Goal: Information Seeking & Learning: Learn about a topic

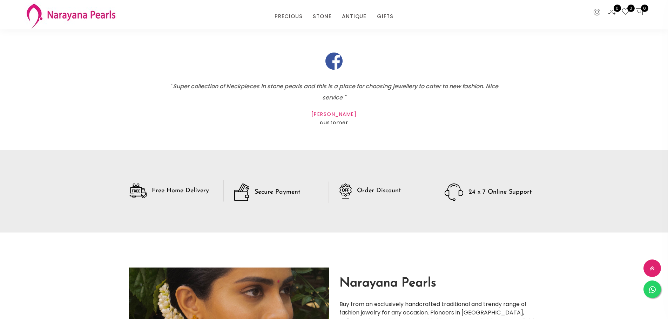
scroll to position [1013, 0]
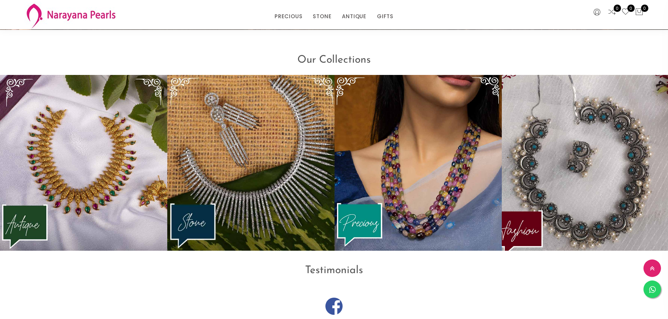
click at [598, 167] on img at bounding box center [585, 163] width 184 height 194
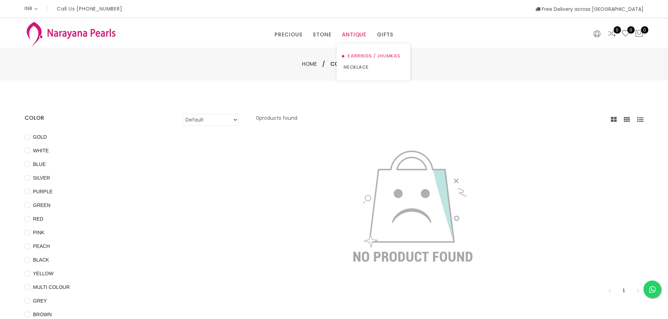
click at [355, 54] on link "EARRINGS / JHUMKAS" at bounding box center [374, 55] width 60 height 11
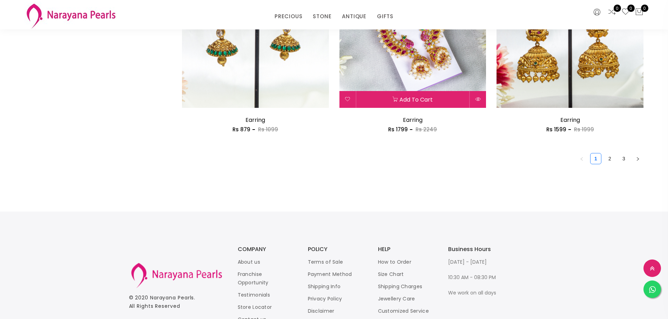
scroll to position [1262, 0]
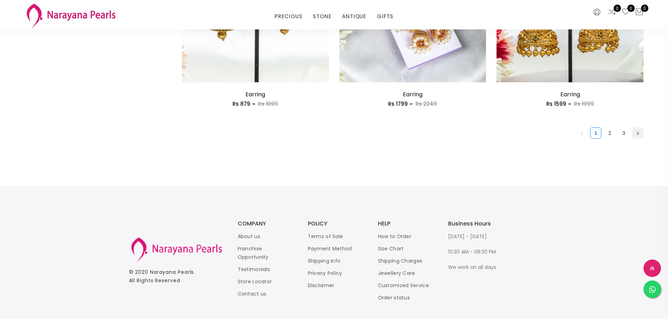
click at [634, 135] on button "button" at bounding box center [637, 133] width 11 height 11
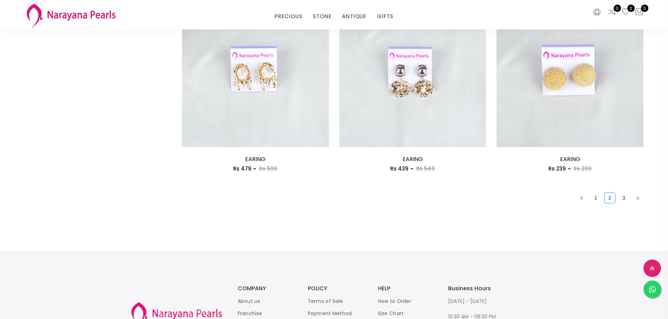
scroll to position [1280, 0]
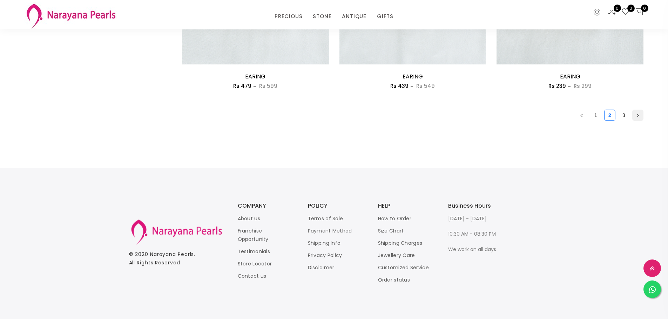
click at [633, 117] on button "button" at bounding box center [637, 115] width 11 height 11
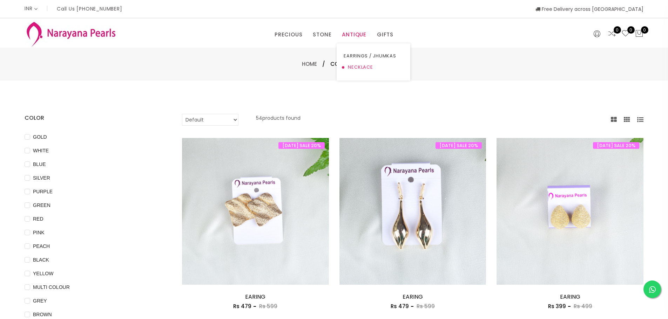
click at [361, 68] on link "NECKLACE" at bounding box center [374, 67] width 60 height 11
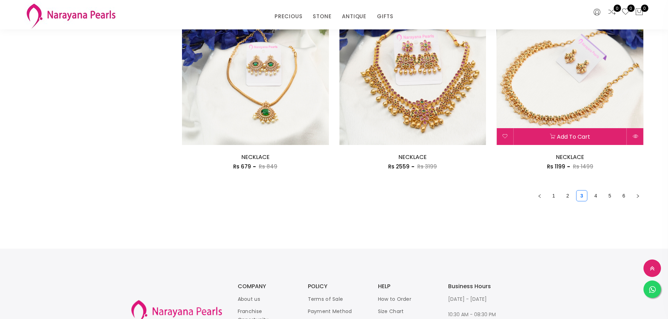
scroll to position [1262, 0]
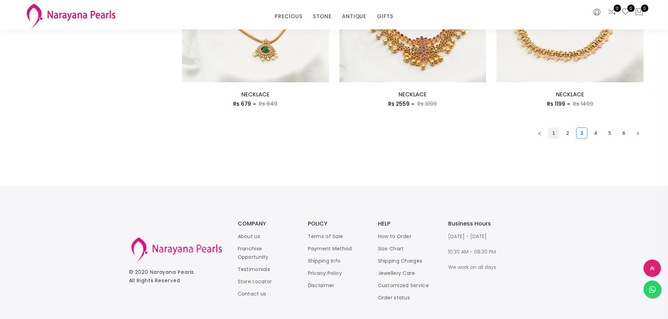
click at [553, 137] on link "1" at bounding box center [553, 133] width 11 height 11
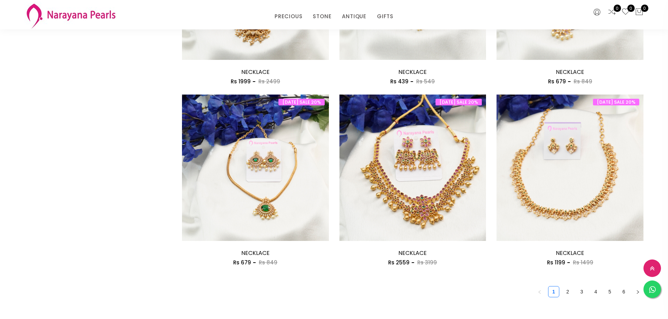
scroll to position [1157, 0]
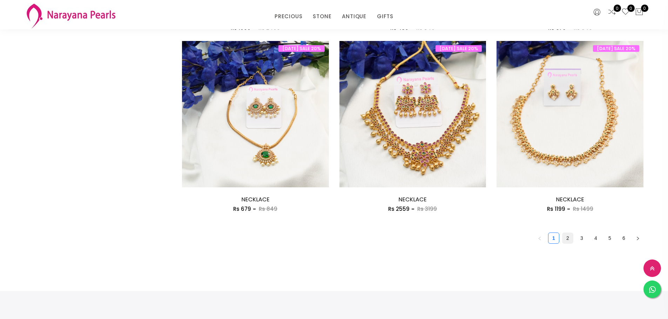
click at [567, 236] on link "2" at bounding box center [567, 238] width 11 height 11
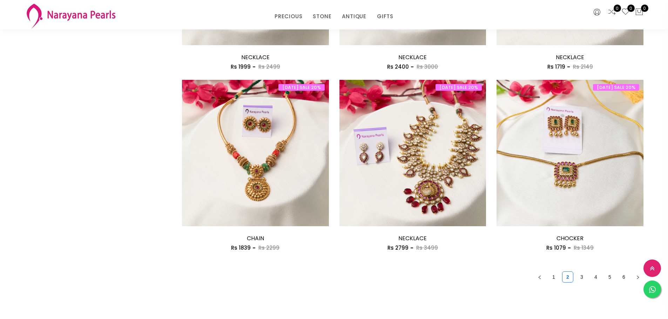
scroll to position [1192, 0]
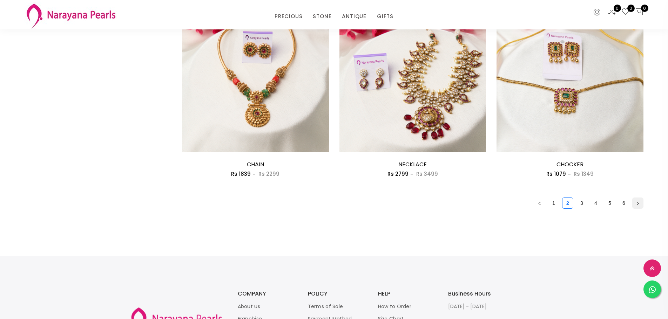
click at [636, 203] on icon "right" at bounding box center [638, 204] width 4 height 4
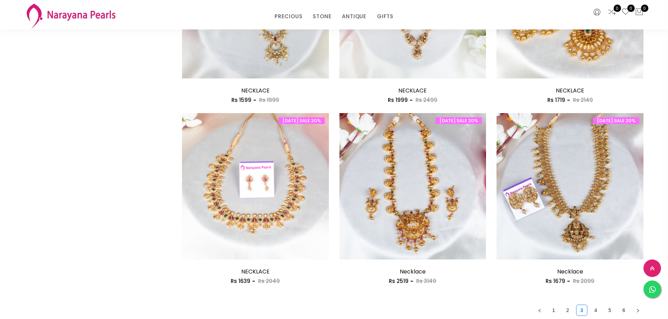
scroll to position [1122, 0]
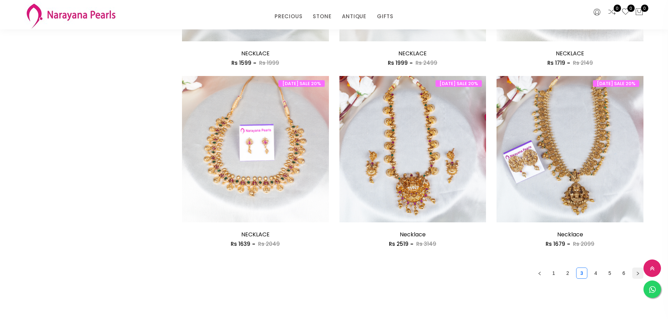
click at [636, 272] on icon "right" at bounding box center [638, 274] width 4 height 4
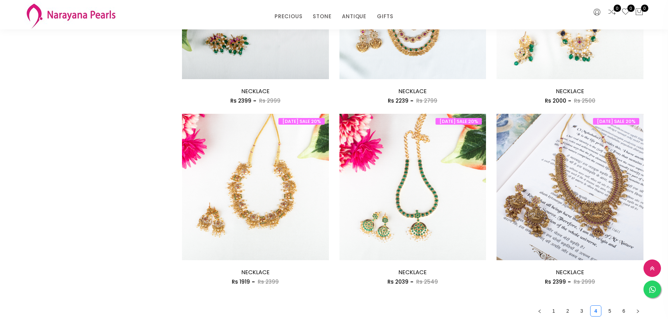
scroll to position [1157, 0]
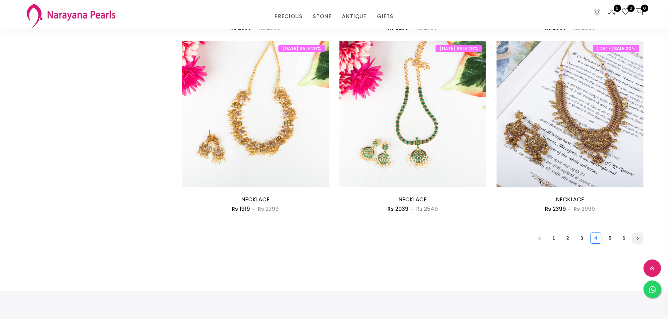
click at [637, 239] on icon "right" at bounding box center [638, 239] width 4 height 4
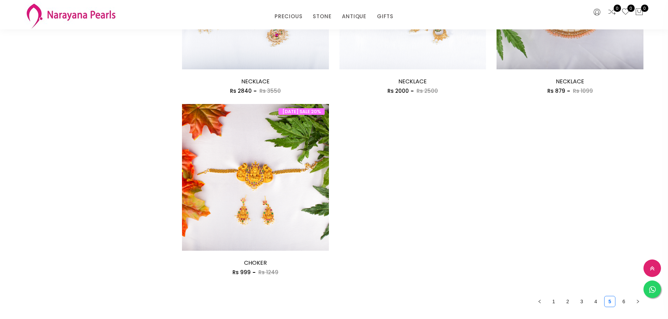
scroll to position [1192, 0]
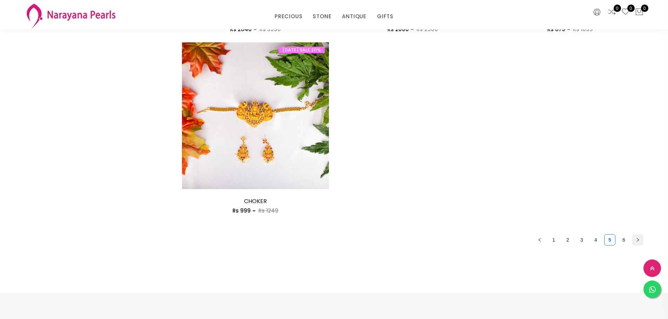
click at [640, 238] on button "button" at bounding box center [637, 240] width 11 height 11
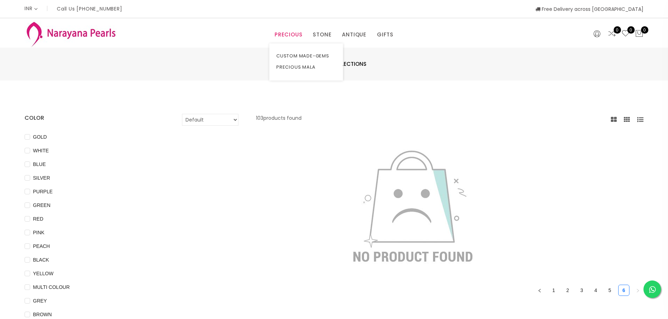
click at [296, 29] on link "PRECIOUS" at bounding box center [289, 34] width 28 height 11
click at [294, 66] on link "PRECIOUS MALA" at bounding box center [306, 67] width 60 height 11
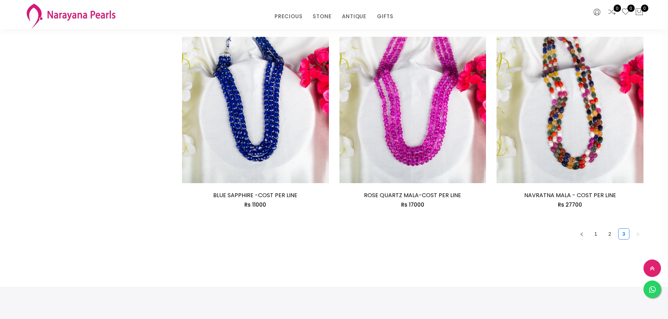
scroll to position [1192, 0]
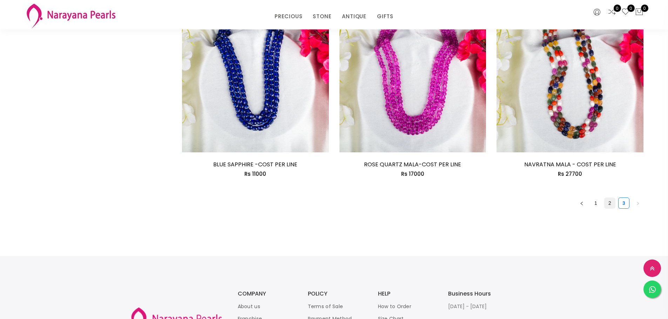
click at [613, 205] on link "2" at bounding box center [609, 203] width 11 height 11
